Goal: Task Accomplishment & Management: Manage account settings

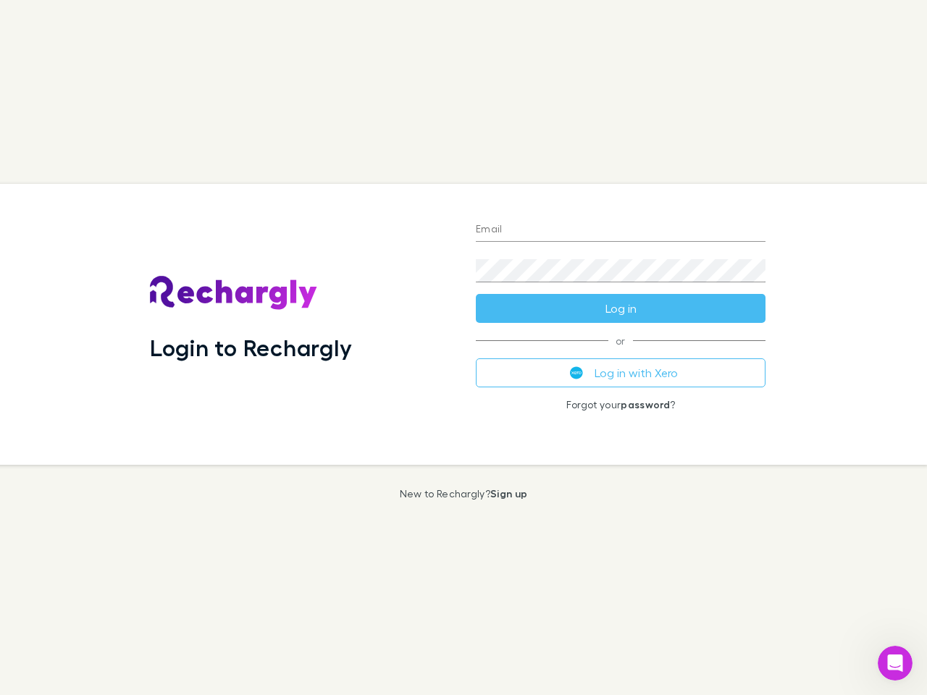
click at [464, 348] on div "Login to Rechargly" at bounding box center [301, 324] width 326 height 281
click at [621, 230] on input "Email" at bounding box center [621, 230] width 290 height 23
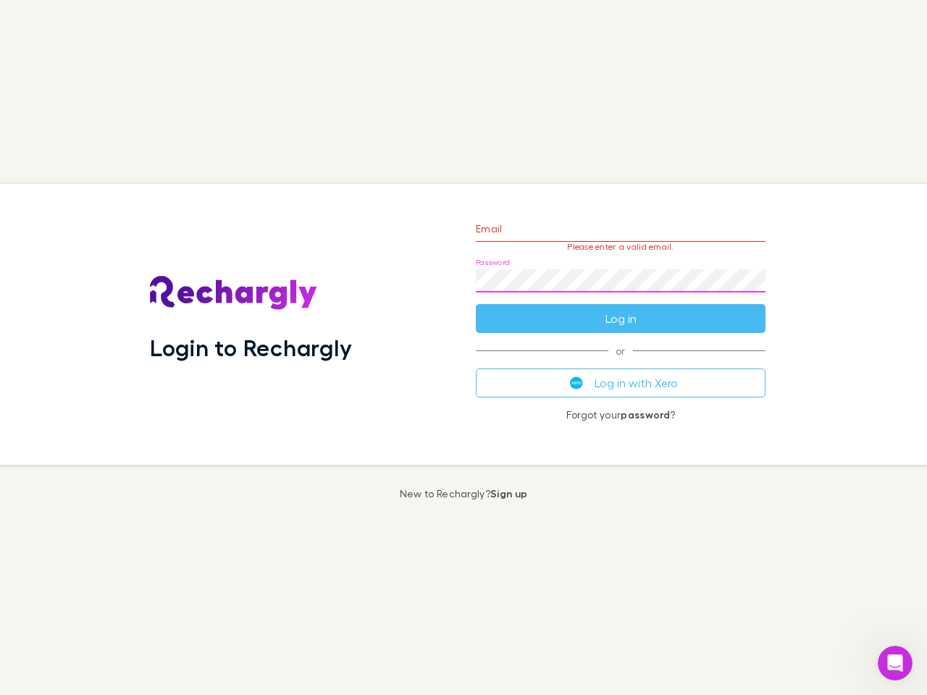
click at [621, 309] on form "Email Please enter a valid email. Password Log in" at bounding box center [621, 270] width 290 height 126
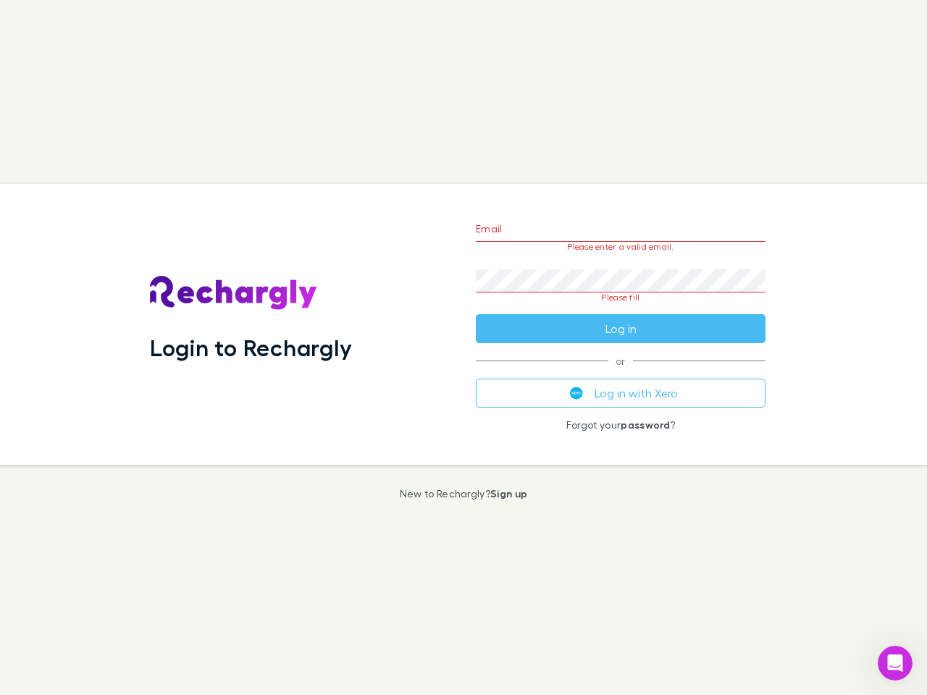
click at [621, 373] on div "Email Please enter a valid email. Password Please fill Log in or Log in with Xe…" at bounding box center [620, 324] width 313 height 281
click at [895, 664] on icon "Open Intercom Messenger" at bounding box center [896, 664] width 24 height 24
